Goal: Navigation & Orientation: Understand site structure

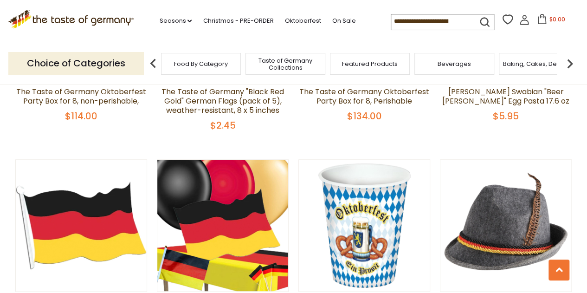
scroll to position [418, 0]
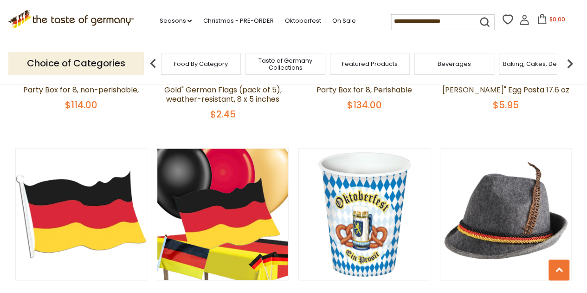
click at [194, 64] on span "Food By Category" at bounding box center [201, 63] width 54 height 7
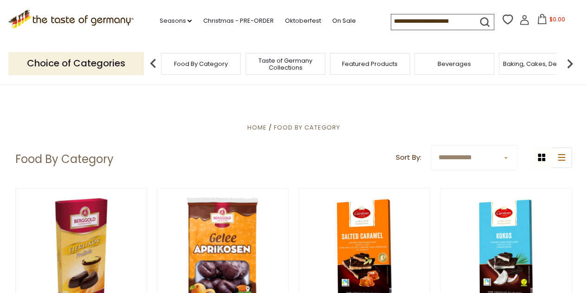
click at [371, 67] on span "Featured Products" at bounding box center [370, 63] width 56 height 7
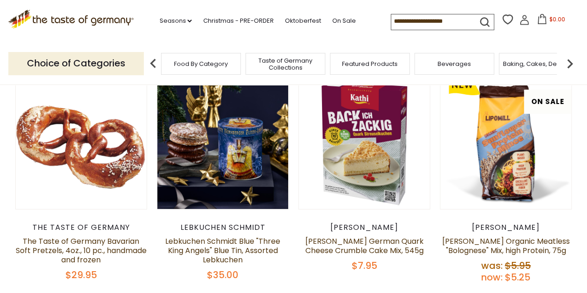
scroll to position [139, 0]
